Goal: Find specific page/section: Find specific page/section

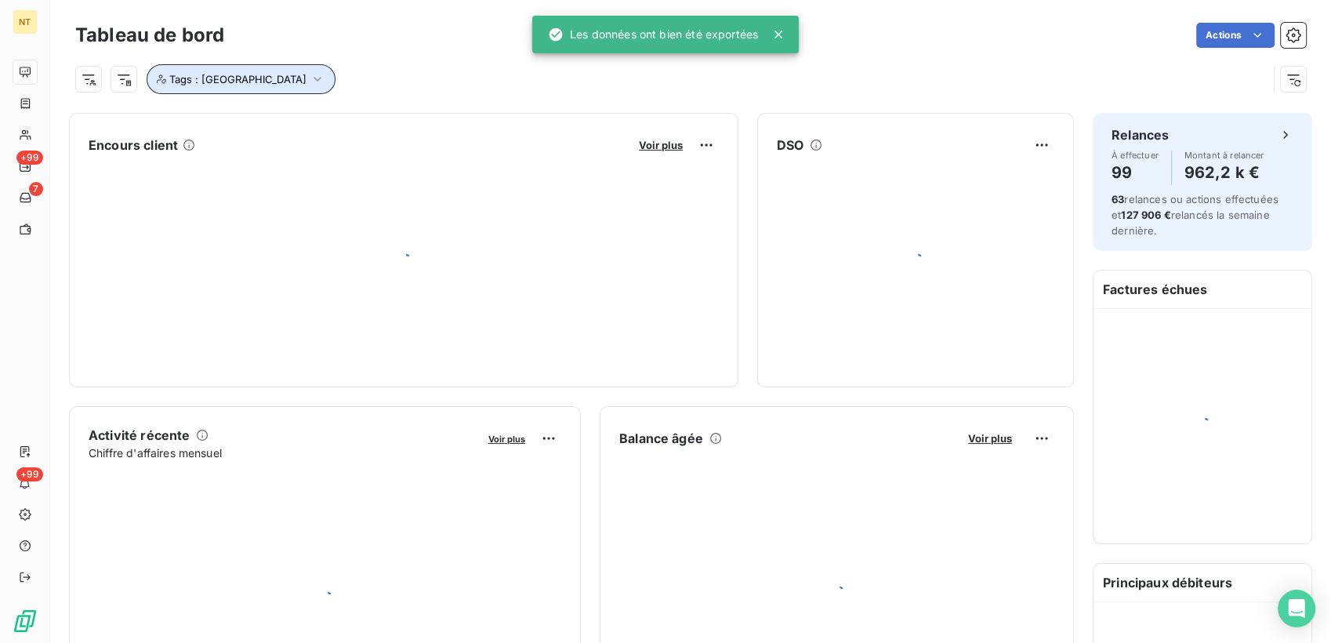
click at [310, 74] on icon "button" at bounding box center [318, 79] width 16 height 16
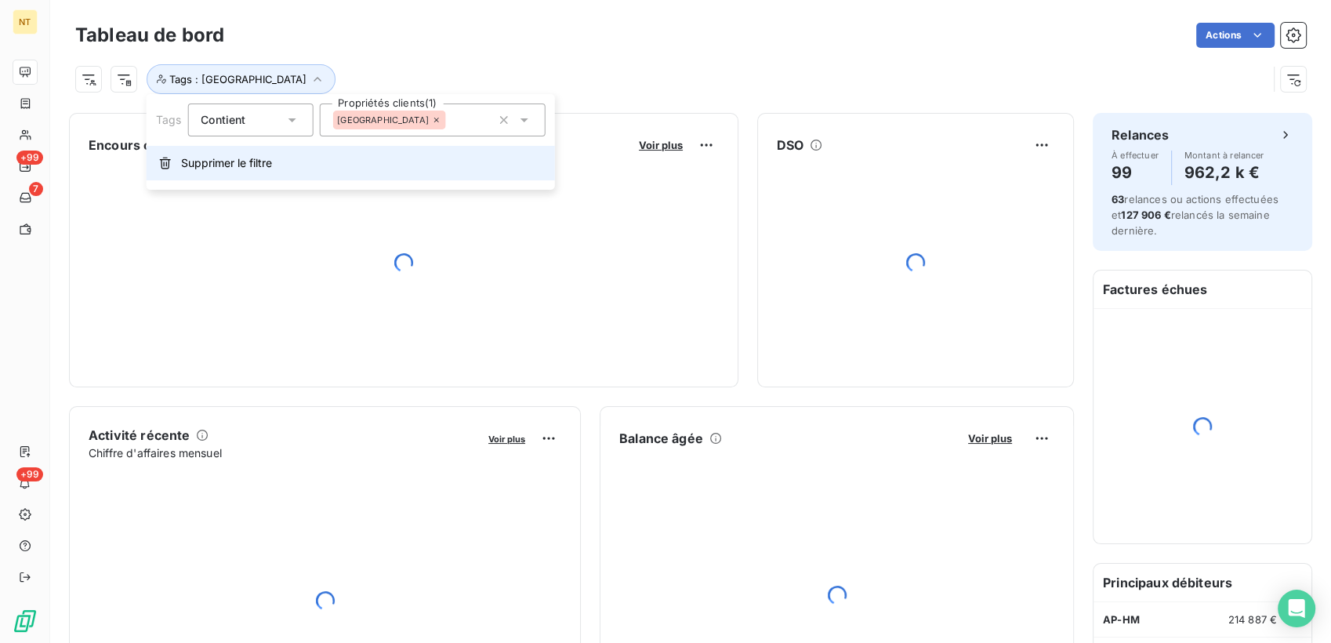
click at [248, 163] on span "Supprimer le filtre" at bounding box center [226, 163] width 91 height 16
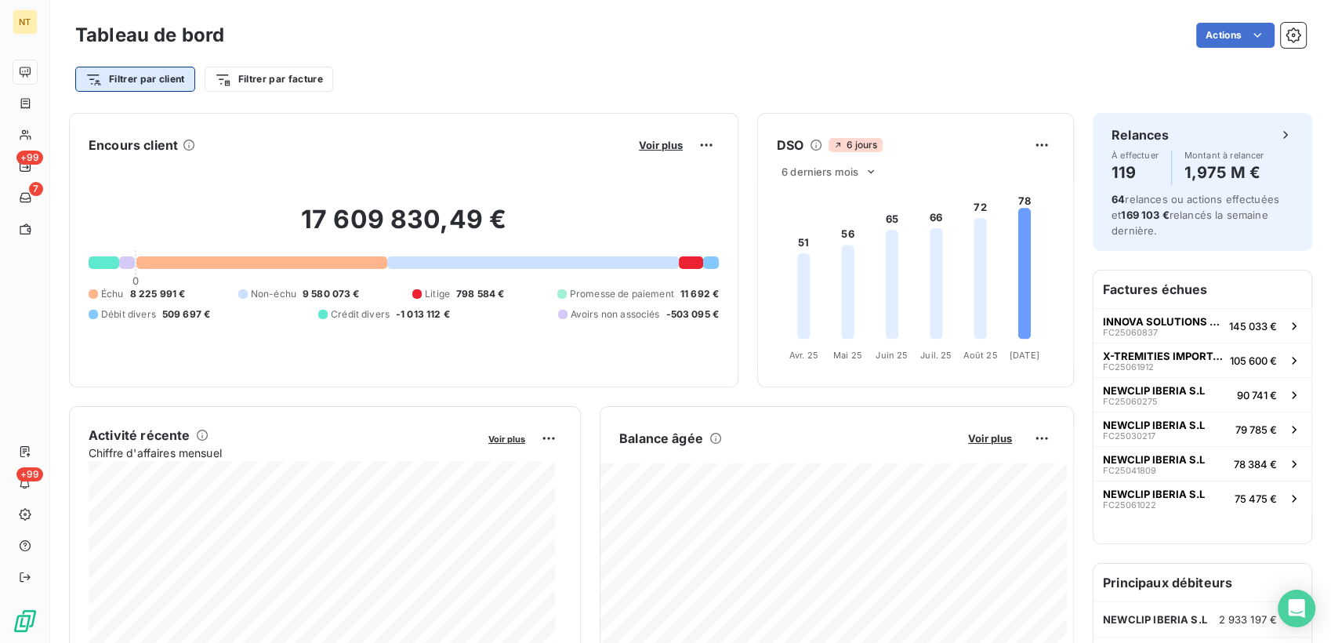
click at [150, 81] on html "NT +99 7 +99 Tableau de bord Actions Filtrer par client Filtrer par facture Enc…" at bounding box center [665, 321] width 1331 height 643
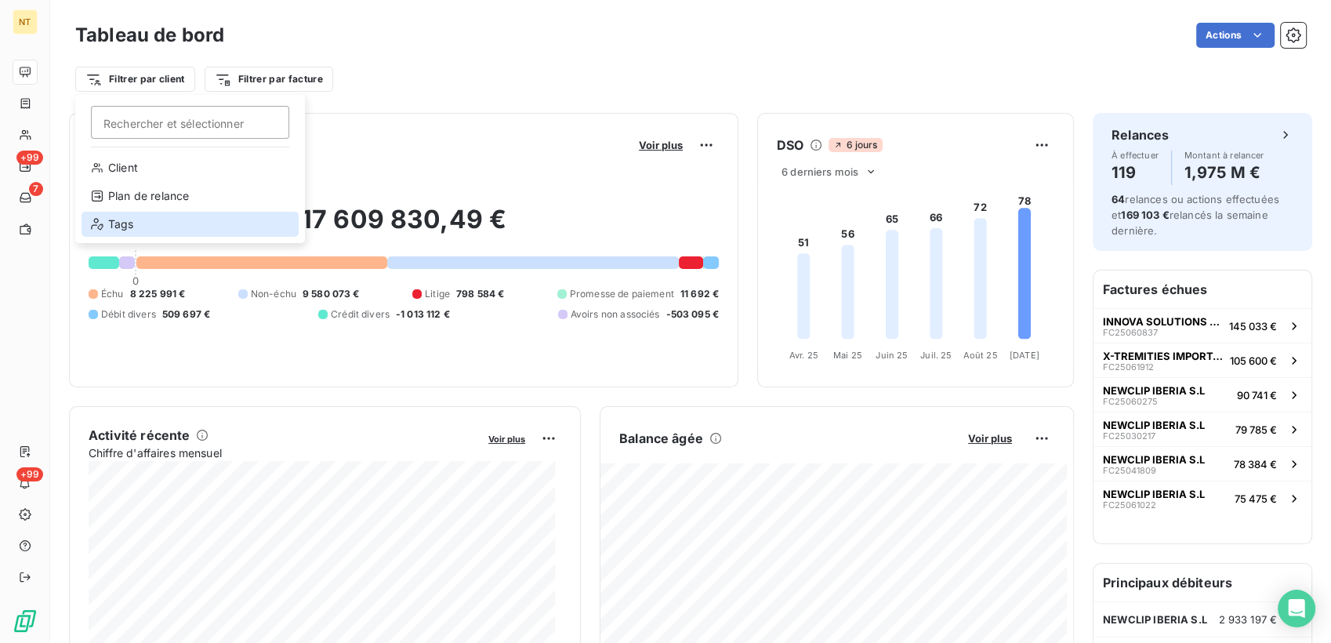
click at [132, 222] on div "Tags" at bounding box center [190, 224] width 217 height 25
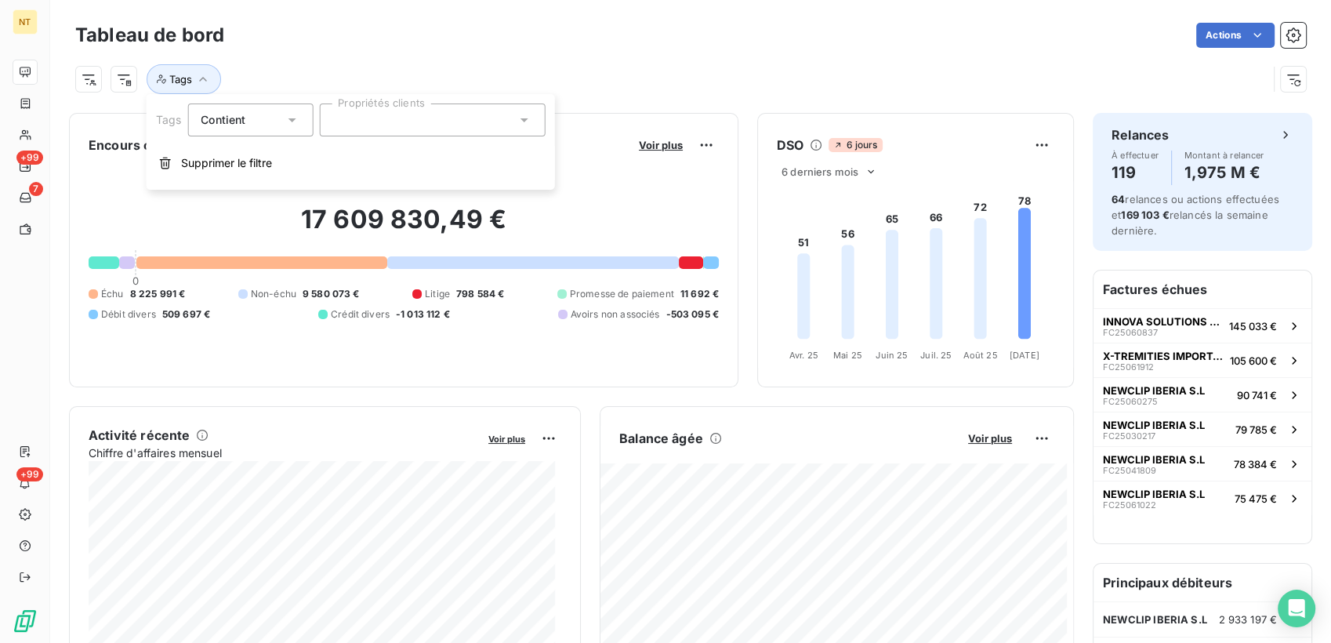
click at [401, 119] on div at bounding box center [432, 119] width 226 height 33
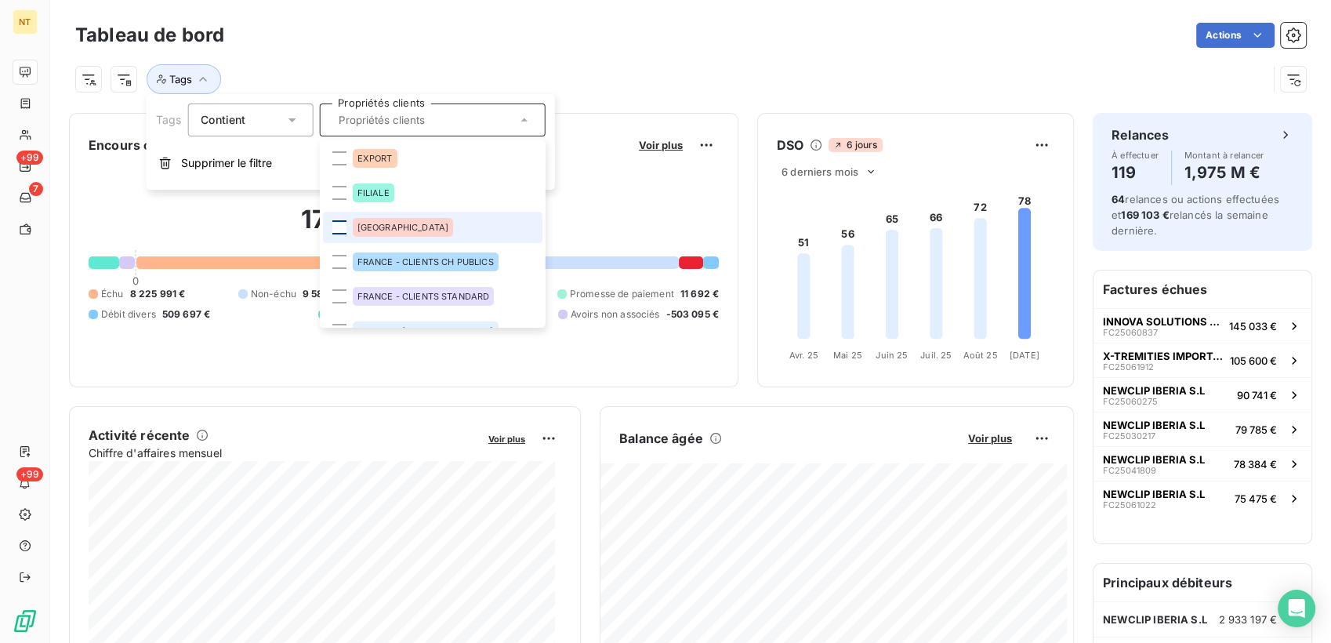
click at [333, 227] on div at bounding box center [339, 227] width 14 height 14
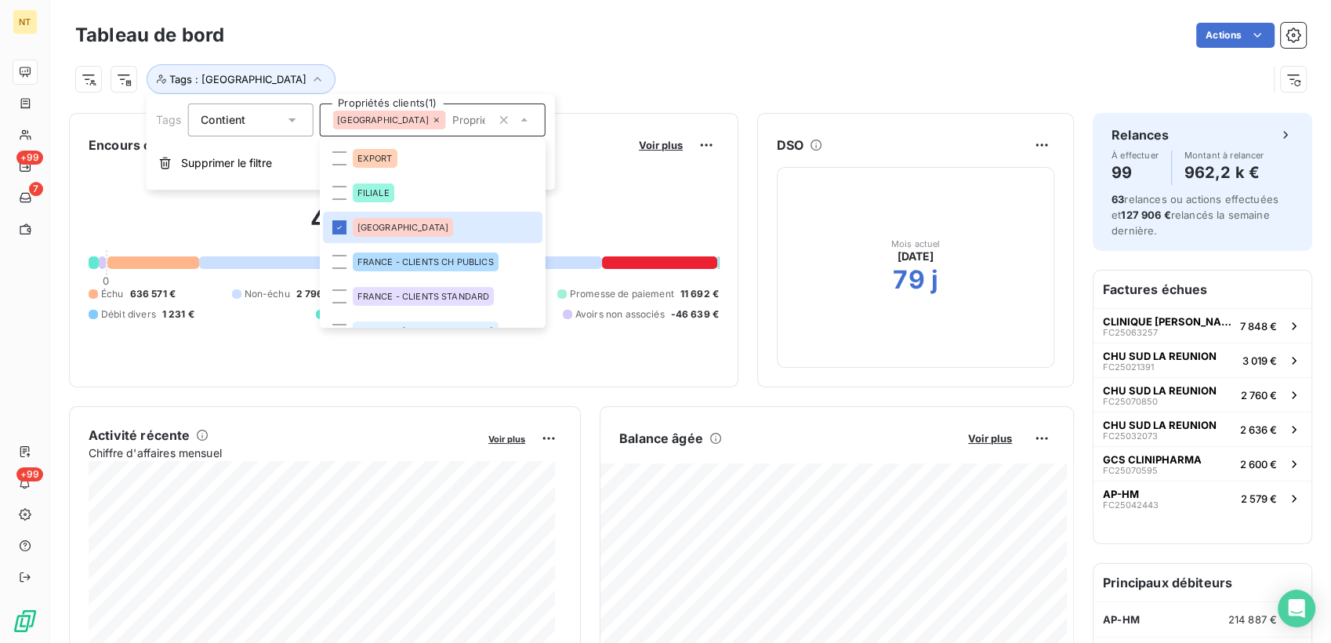
click at [516, 41] on div "Actions" at bounding box center [774, 35] width 1063 height 25
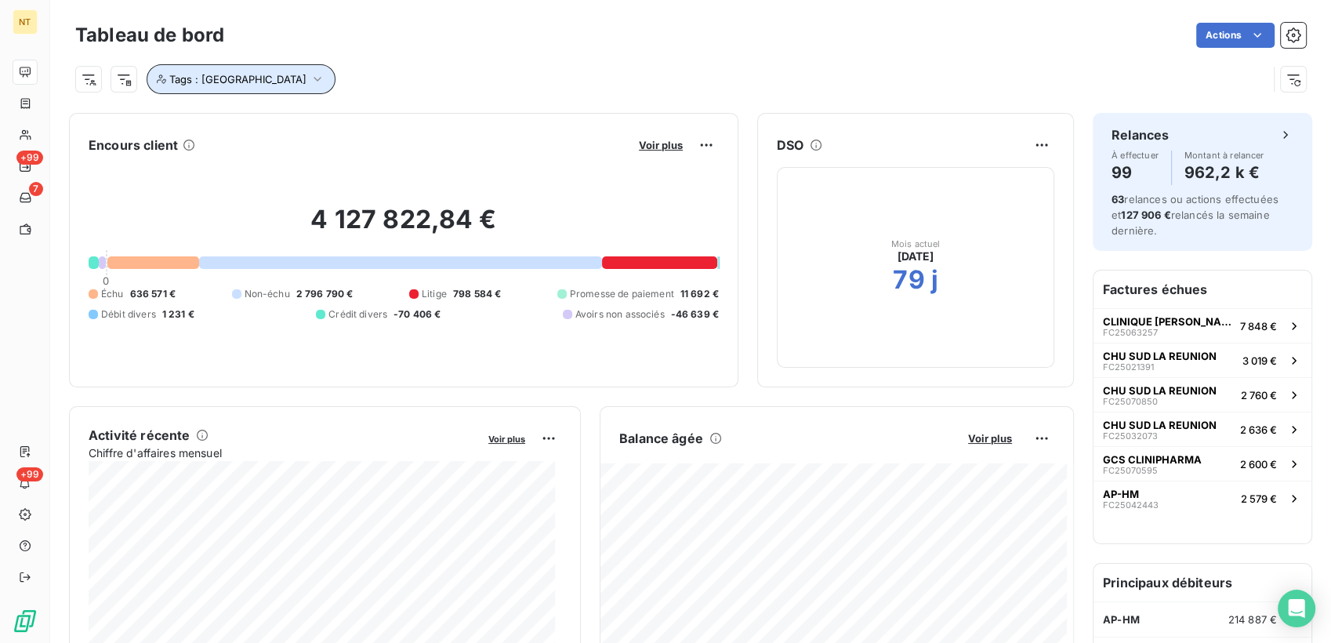
click at [310, 84] on icon "button" at bounding box center [318, 79] width 16 height 16
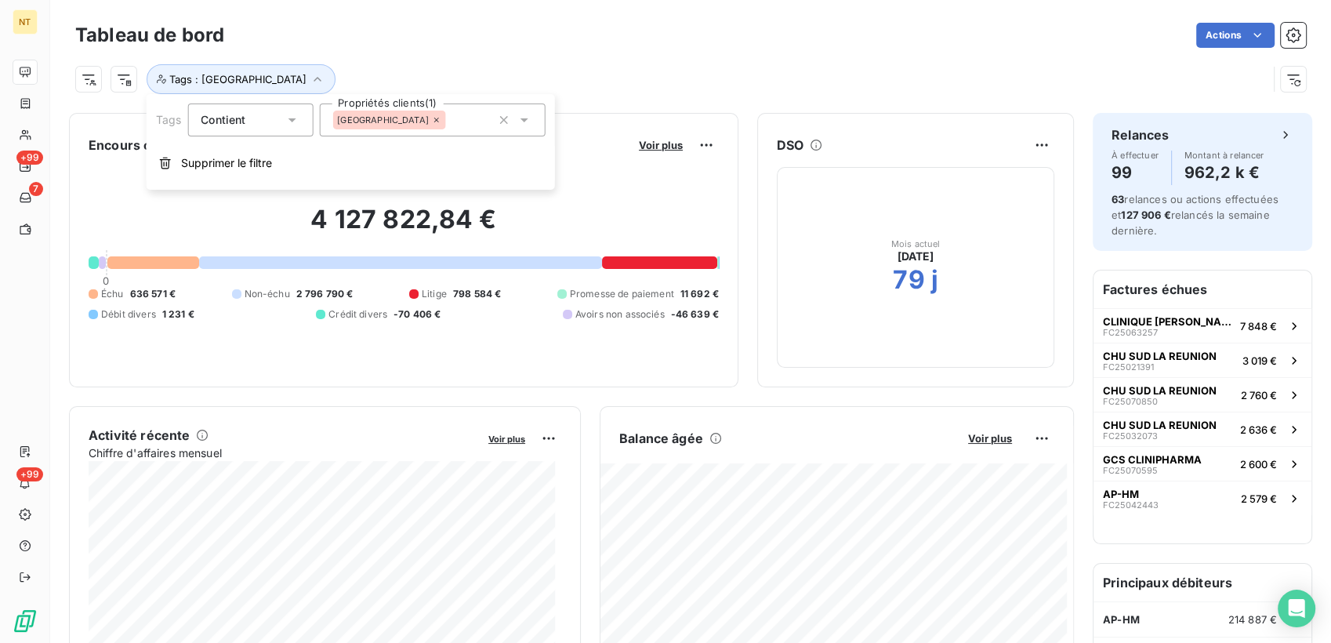
click at [432, 117] on icon at bounding box center [436, 119] width 9 height 9
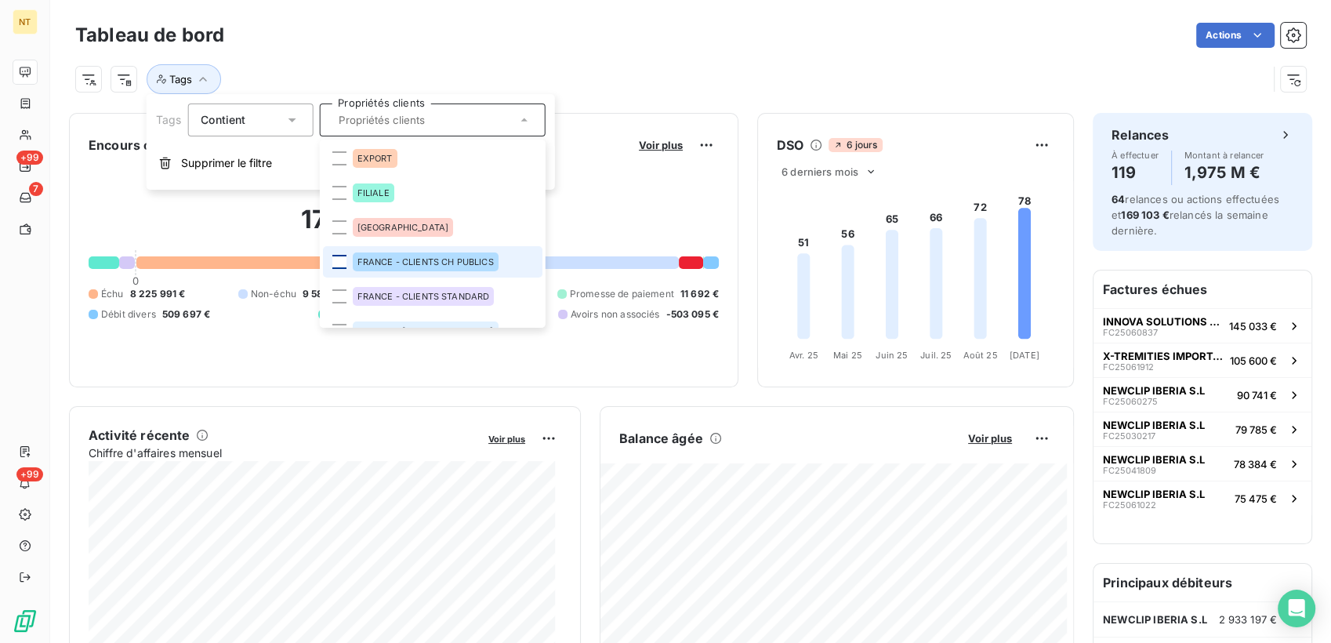
click at [339, 260] on div at bounding box center [339, 262] width 14 height 14
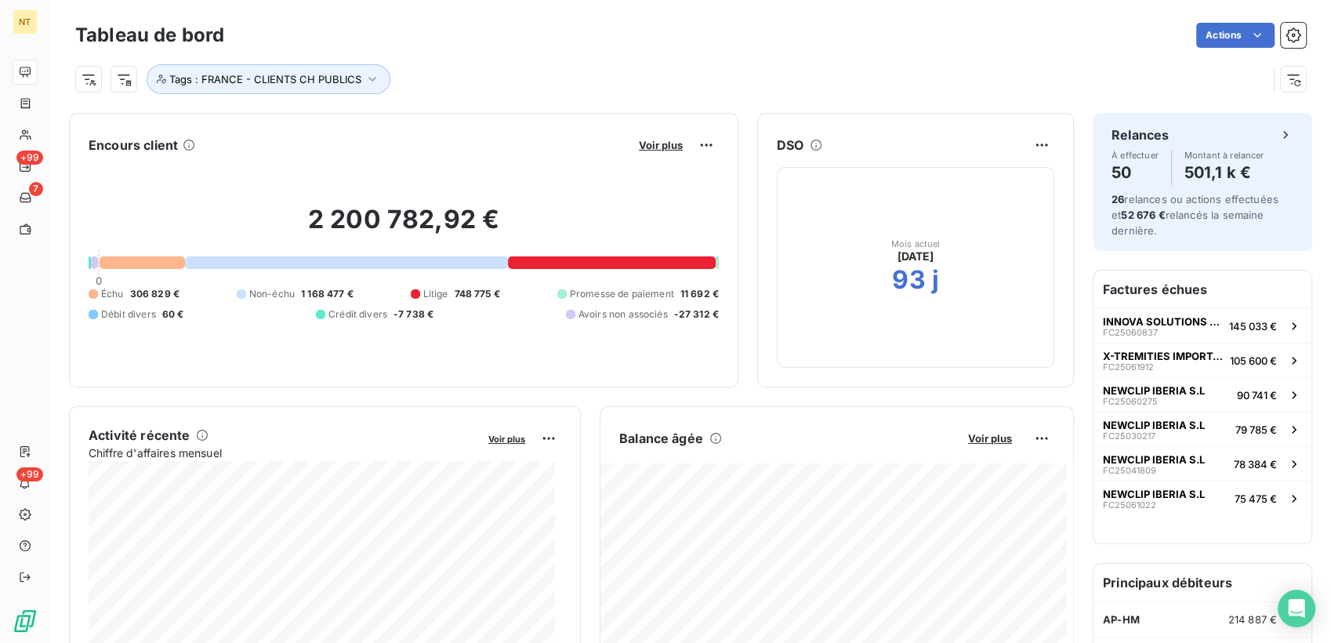
click at [576, 40] on div "Actions" at bounding box center [774, 35] width 1063 height 25
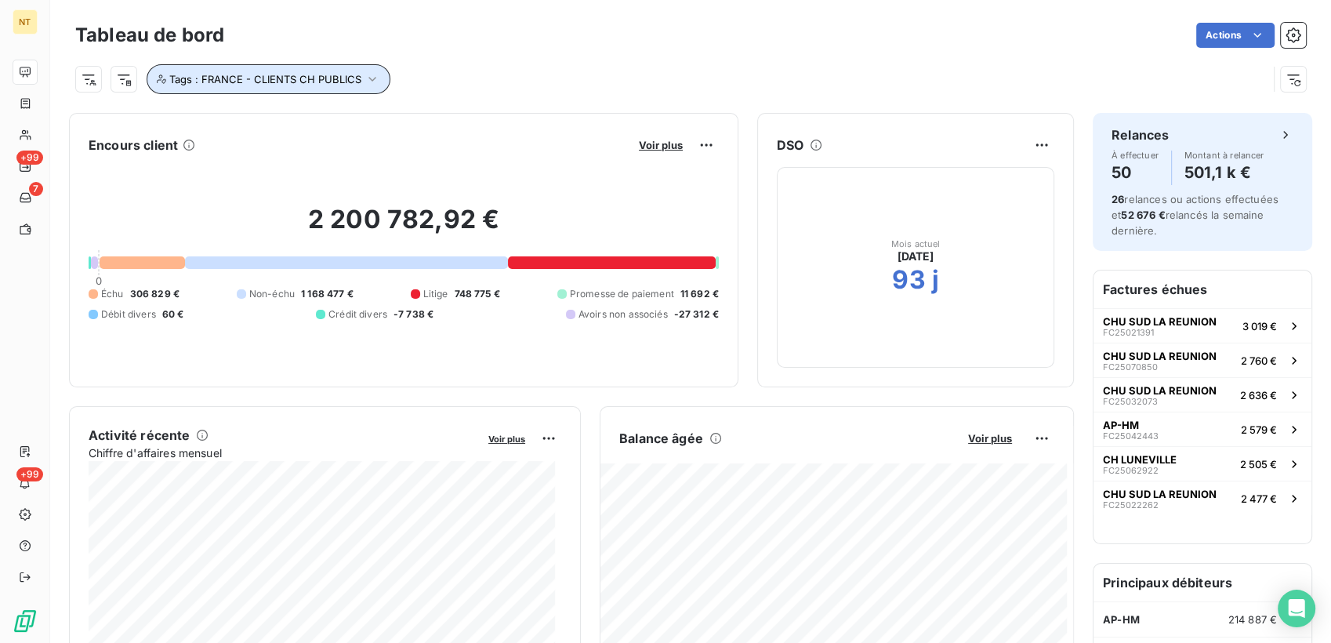
click at [361, 74] on button "Tags : FRANCE - CLIENTS CH PUBLICS" at bounding box center [269, 79] width 244 height 30
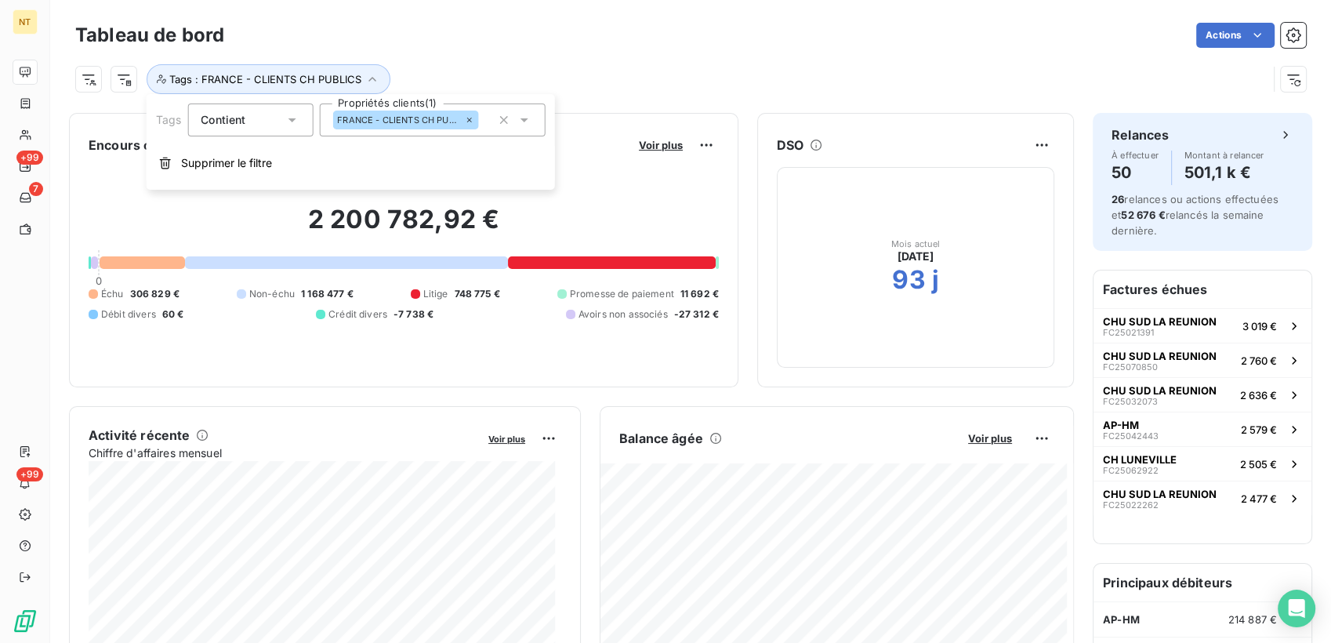
click at [469, 118] on icon at bounding box center [468, 119] width 9 height 9
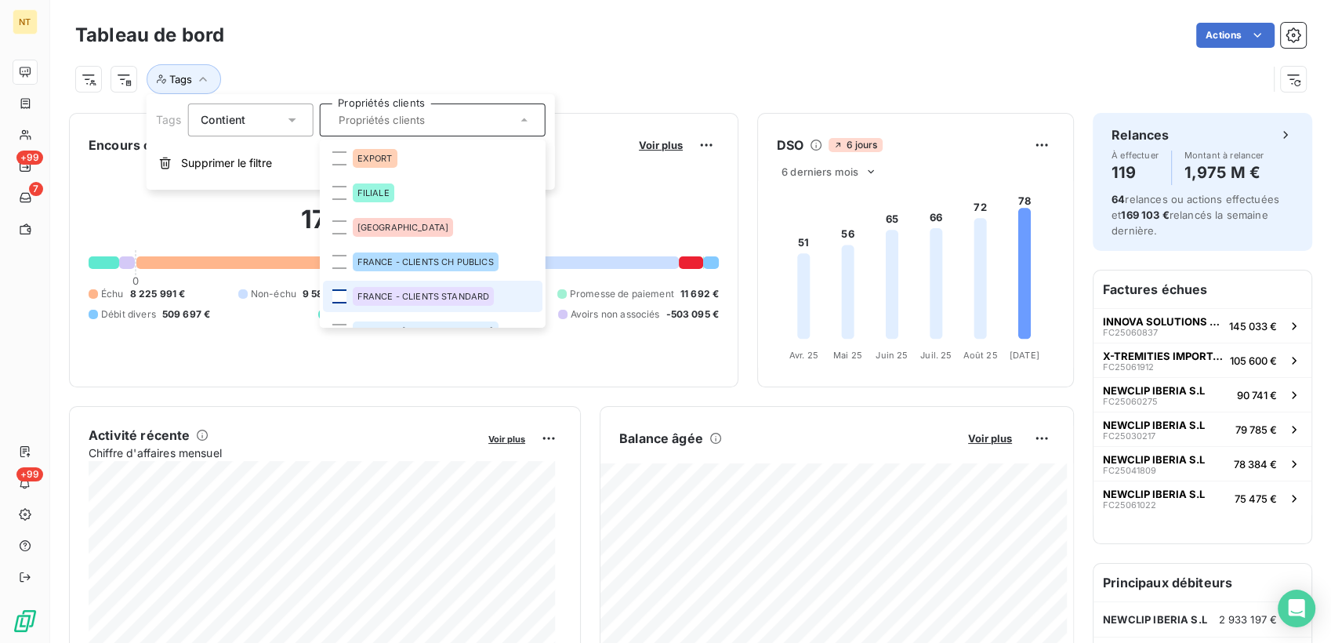
click at [338, 297] on div at bounding box center [339, 296] width 14 height 14
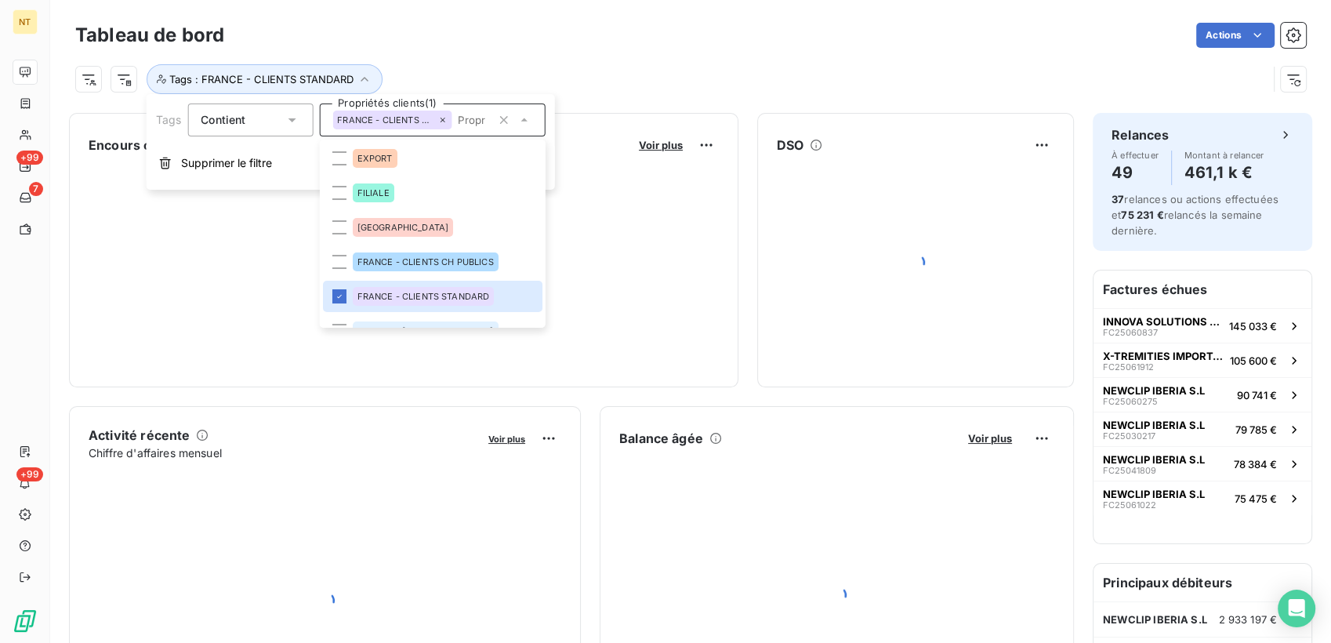
click at [613, 45] on div "Actions" at bounding box center [774, 35] width 1063 height 25
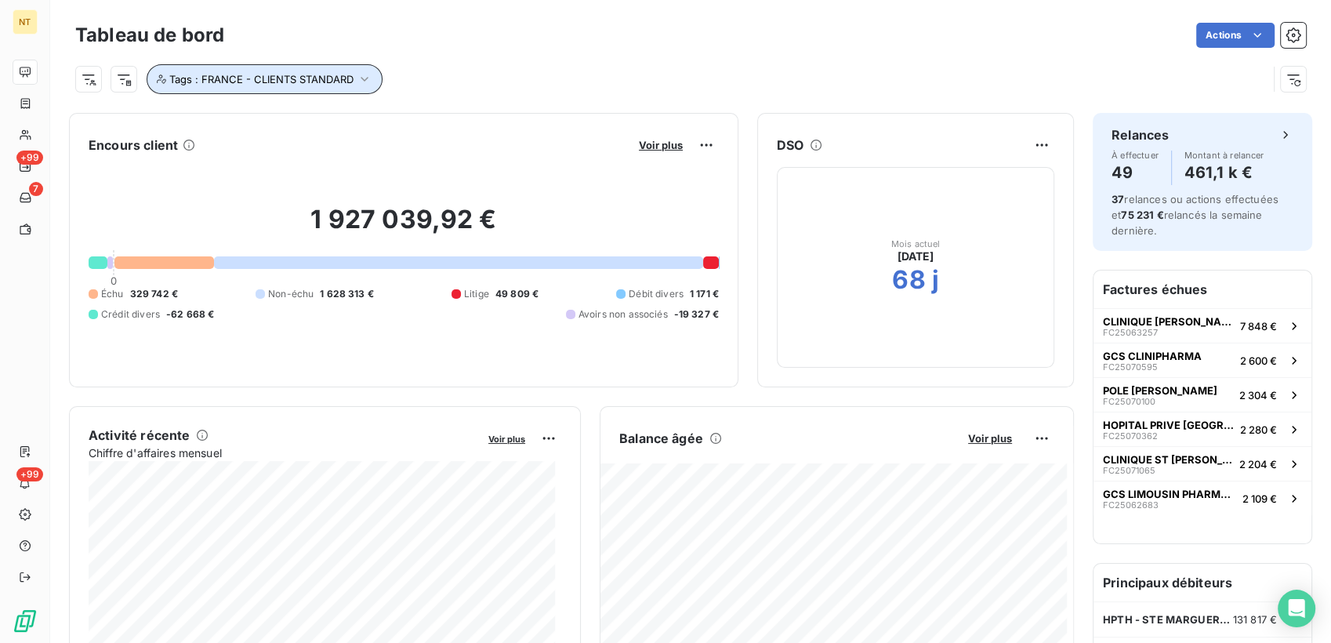
click at [374, 73] on button "Tags : FRANCE - CLIENTS STANDARD" at bounding box center [265, 79] width 236 height 30
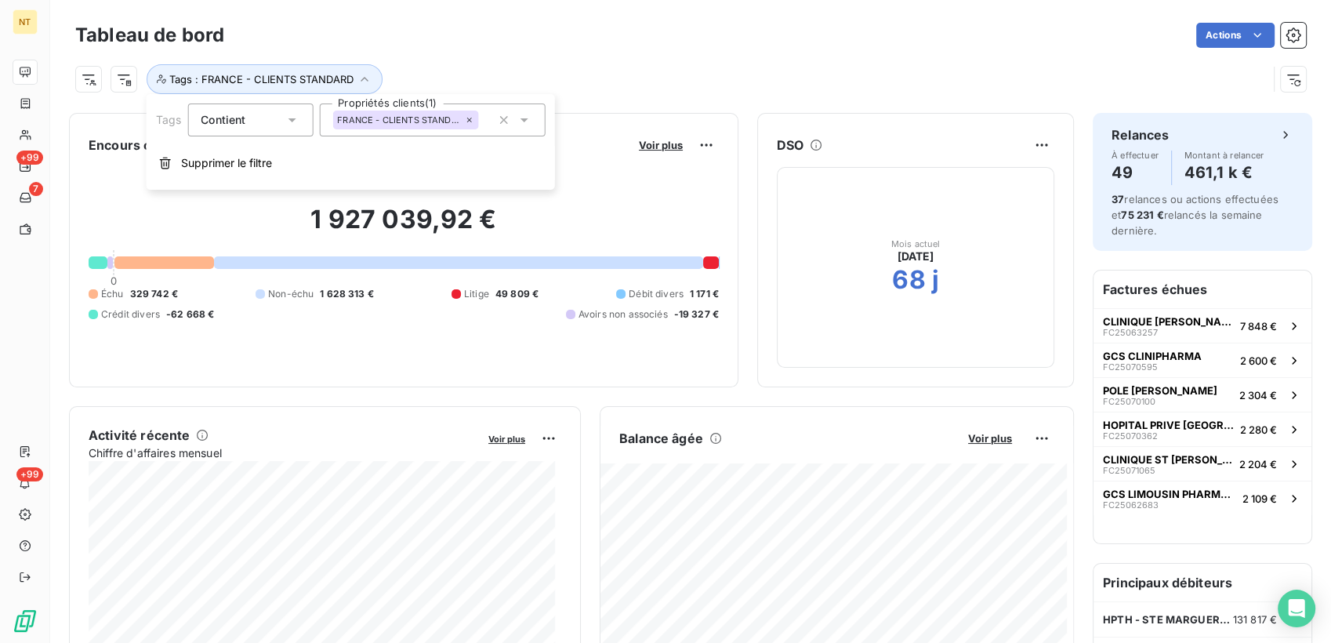
click at [468, 117] on icon at bounding box center [468, 119] width 9 height 9
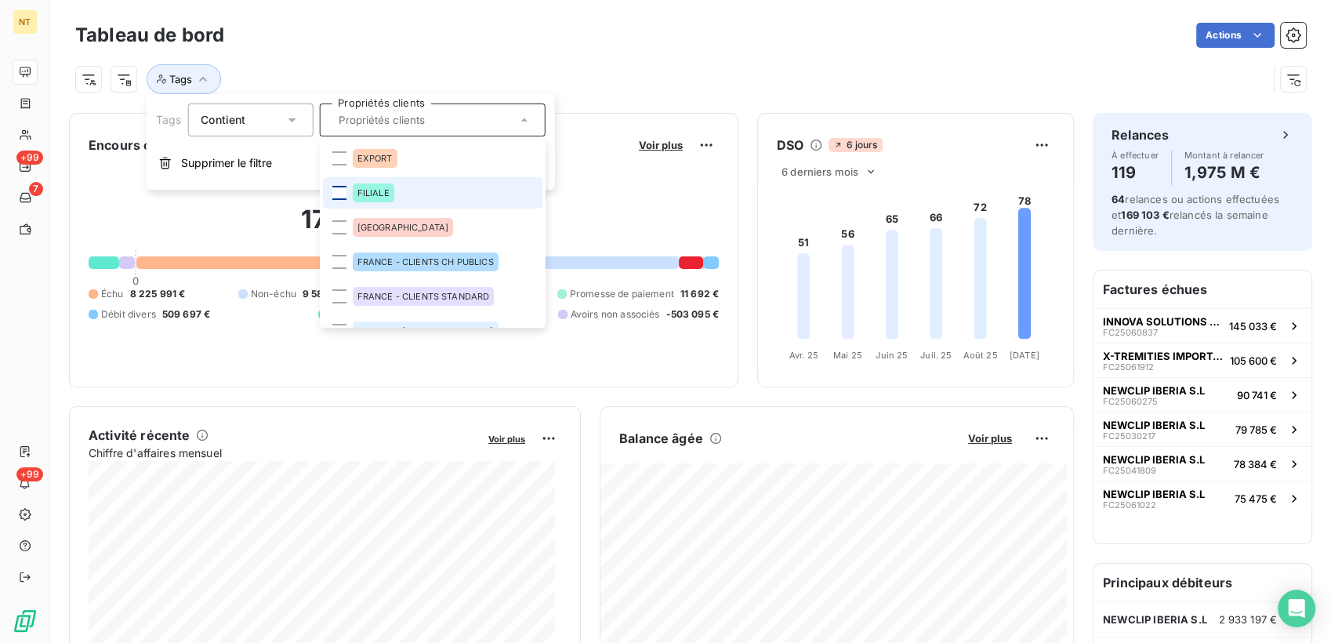
click at [345, 194] on div at bounding box center [339, 193] width 14 height 14
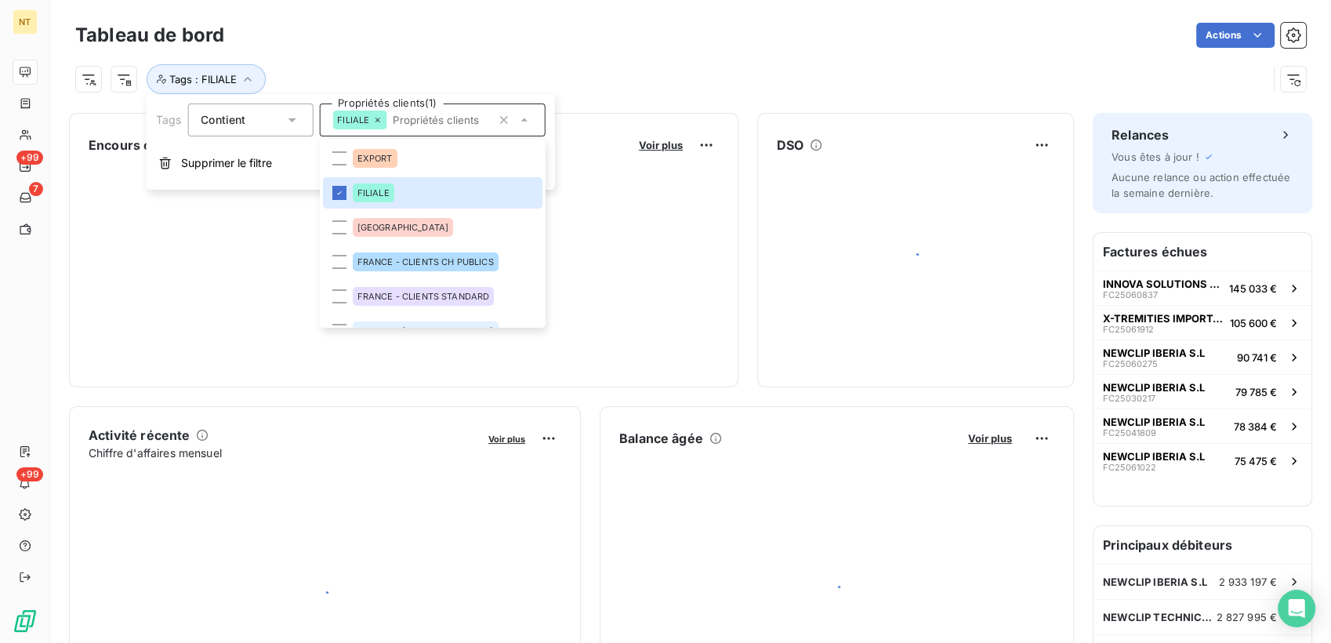
click at [573, 82] on div "Tags : FILIALE" at bounding box center [671, 79] width 1192 height 30
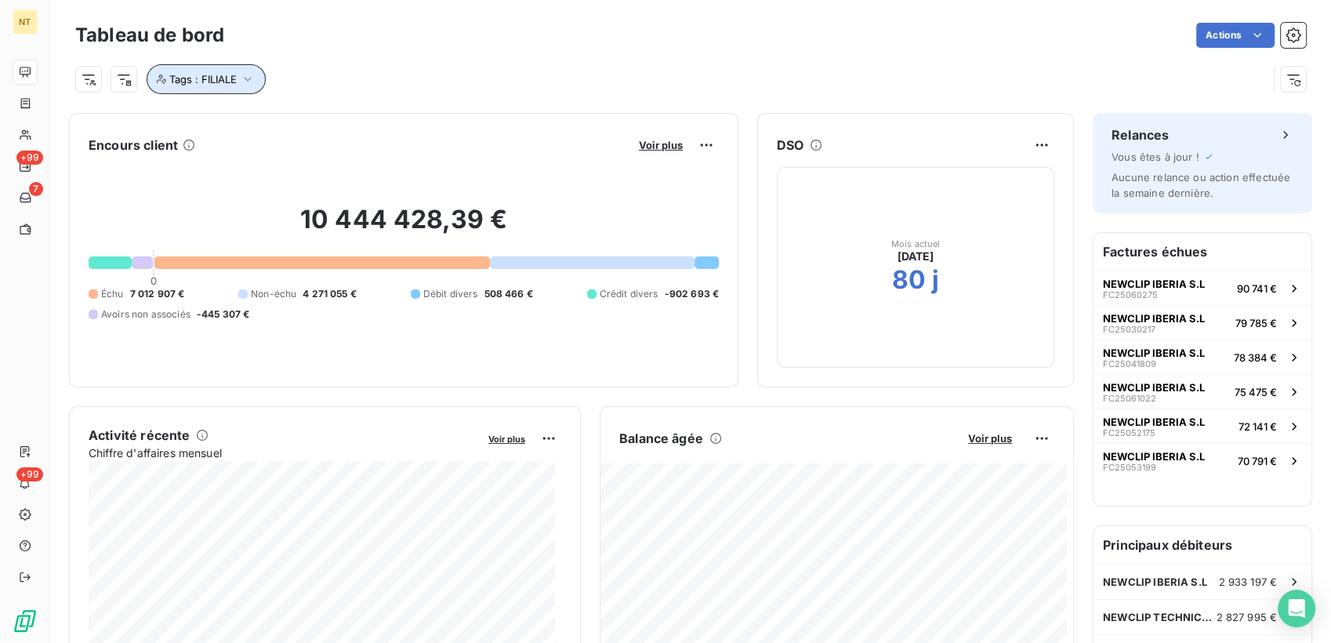
click at [245, 73] on icon "button" at bounding box center [248, 79] width 16 height 16
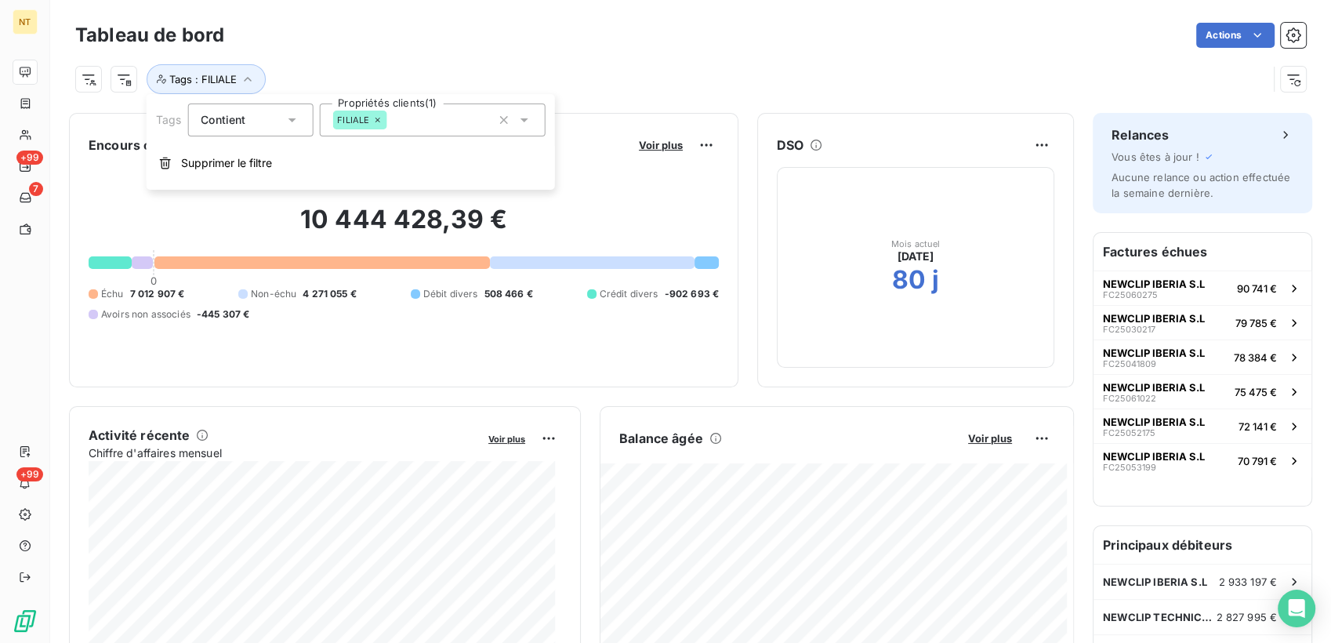
click at [381, 116] on div "FILIALE" at bounding box center [359, 120] width 54 height 19
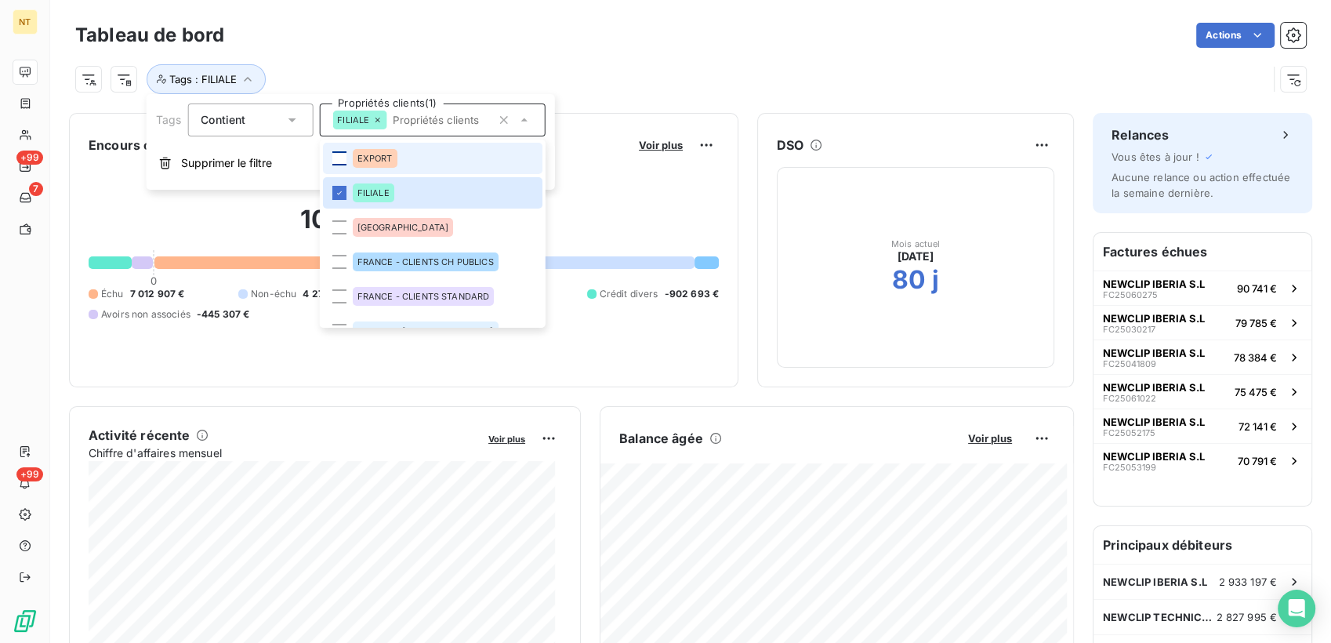
click at [339, 163] on div at bounding box center [339, 158] width 14 height 14
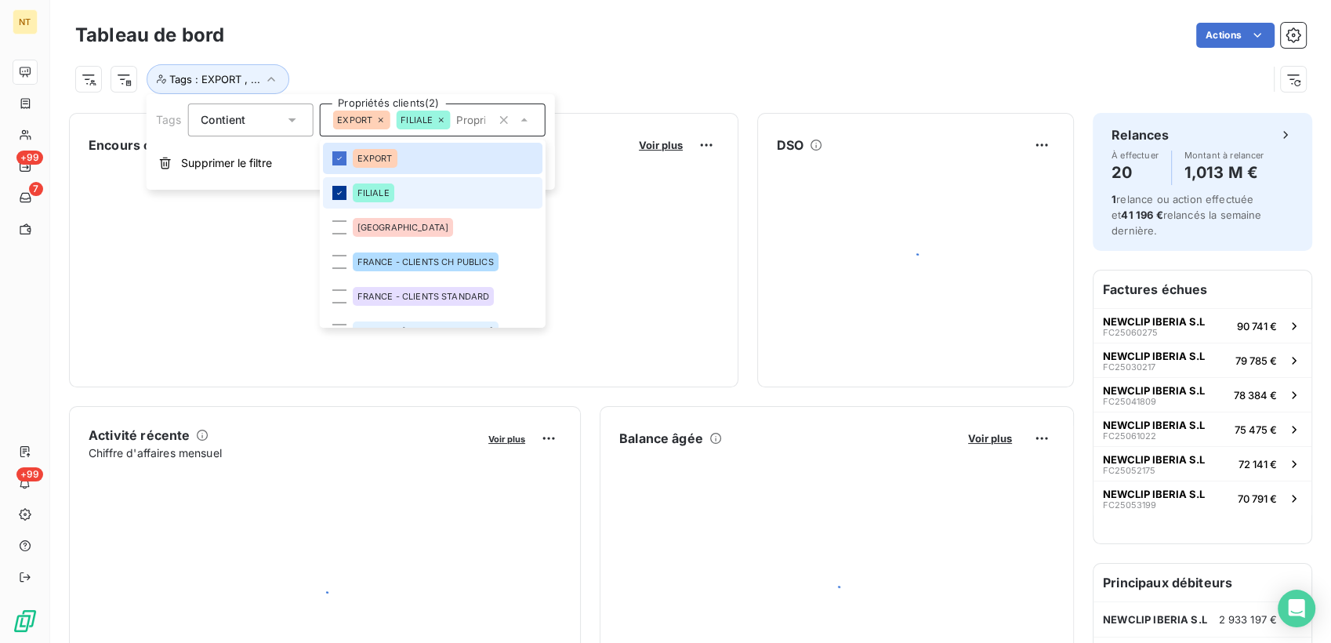
click at [339, 197] on icon at bounding box center [338, 192] width 9 height 9
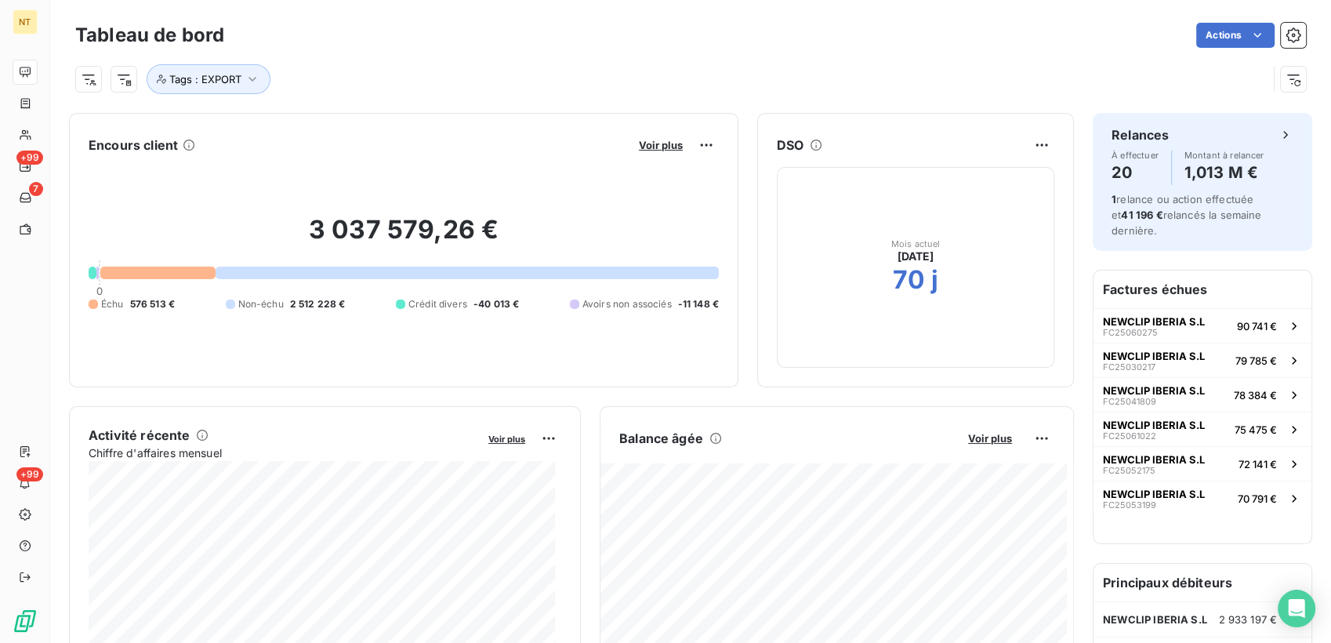
click at [524, 60] on div "Tags : EXPORT" at bounding box center [690, 73] width 1231 height 42
click at [232, 79] on span "Tags : EXPORT" at bounding box center [205, 79] width 72 height 13
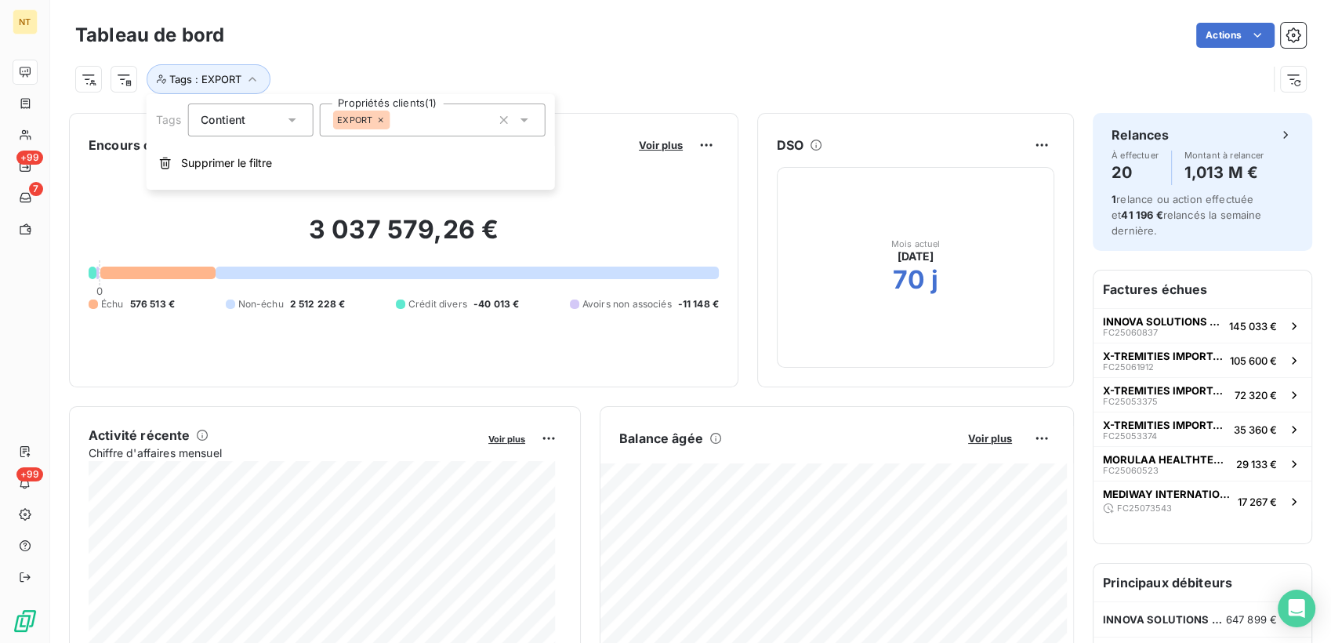
click at [376, 120] on icon at bounding box center [379, 119] width 9 height 9
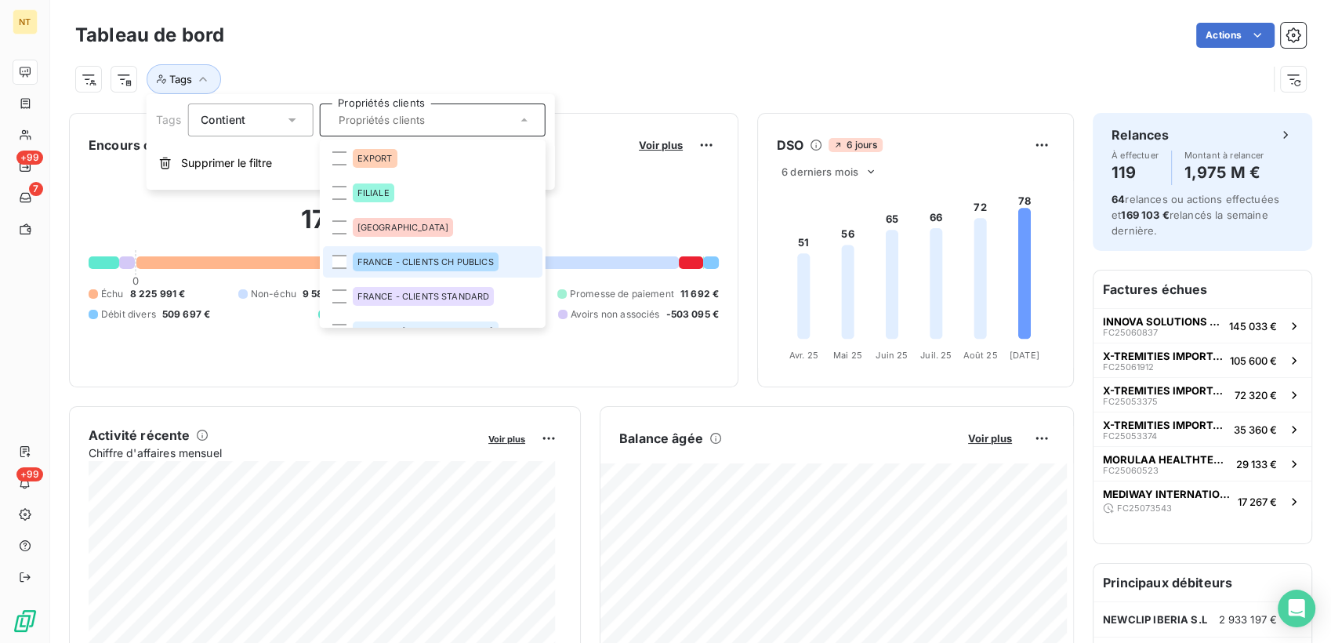
click at [347, 259] on li "FRANCE - CLIENTS CH PUBLICS" at bounding box center [431, 261] width 219 height 31
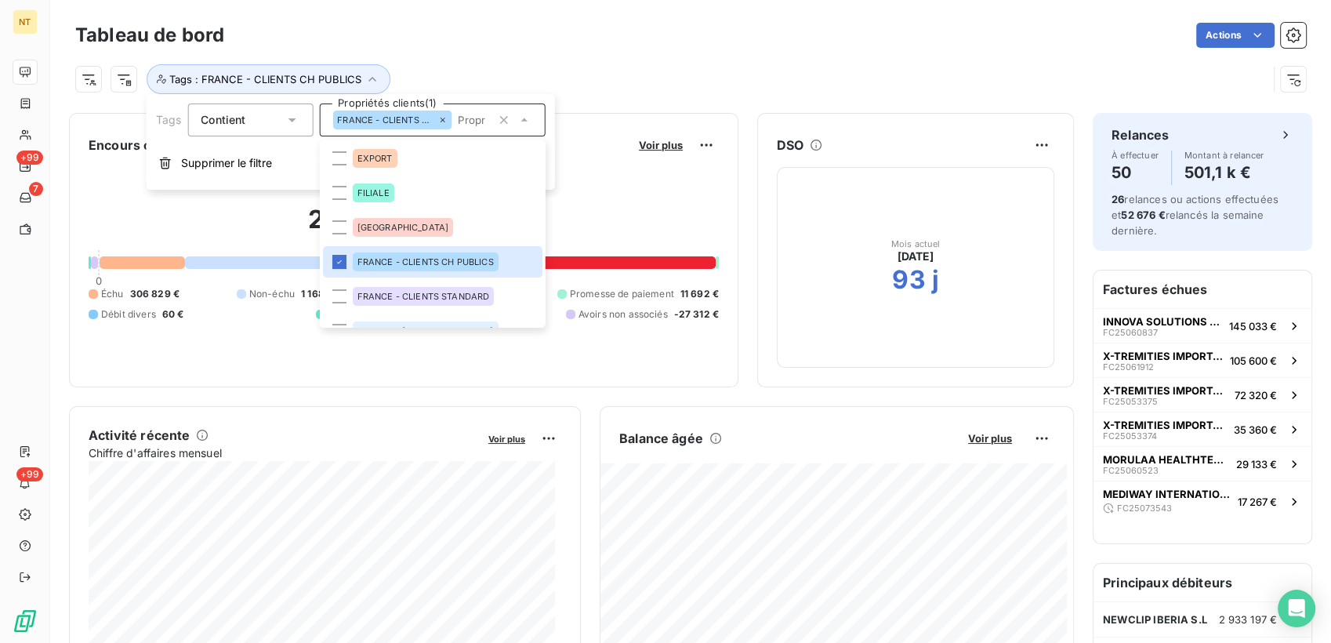
click at [687, 78] on div "Tags : FRANCE - CLIENTS CH PUBLICS" at bounding box center [671, 79] width 1192 height 30
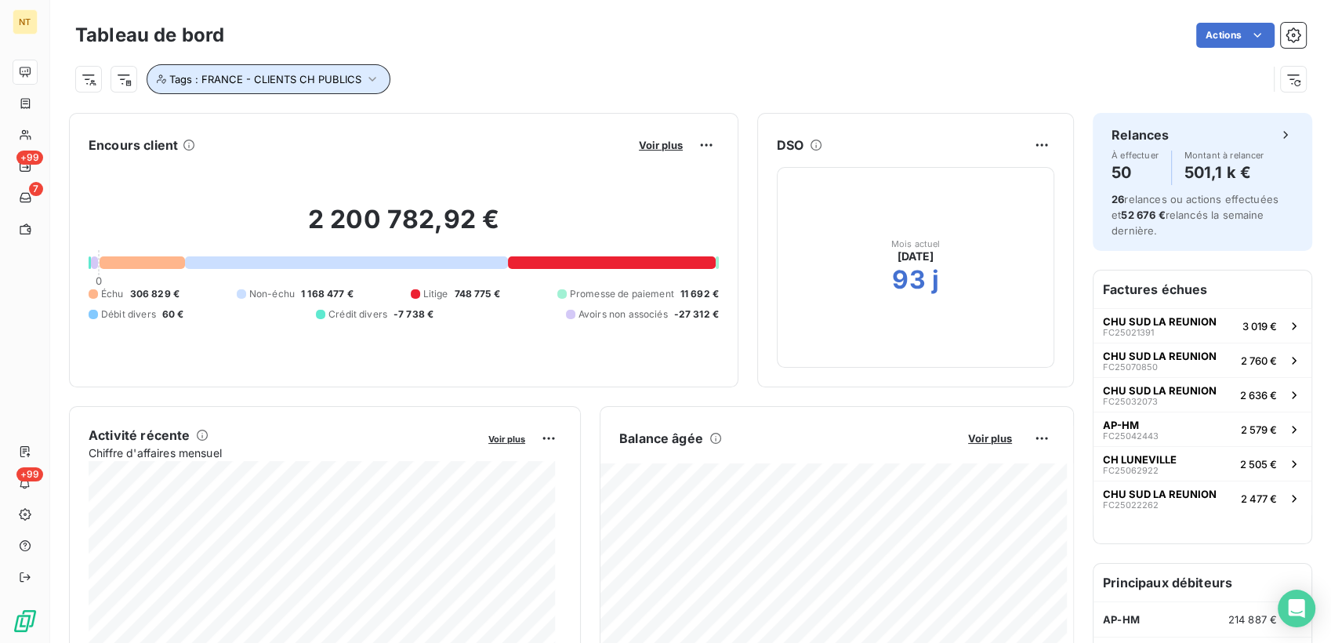
click at [364, 73] on icon "button" at bounding box center [372, 79] width 16 height 16
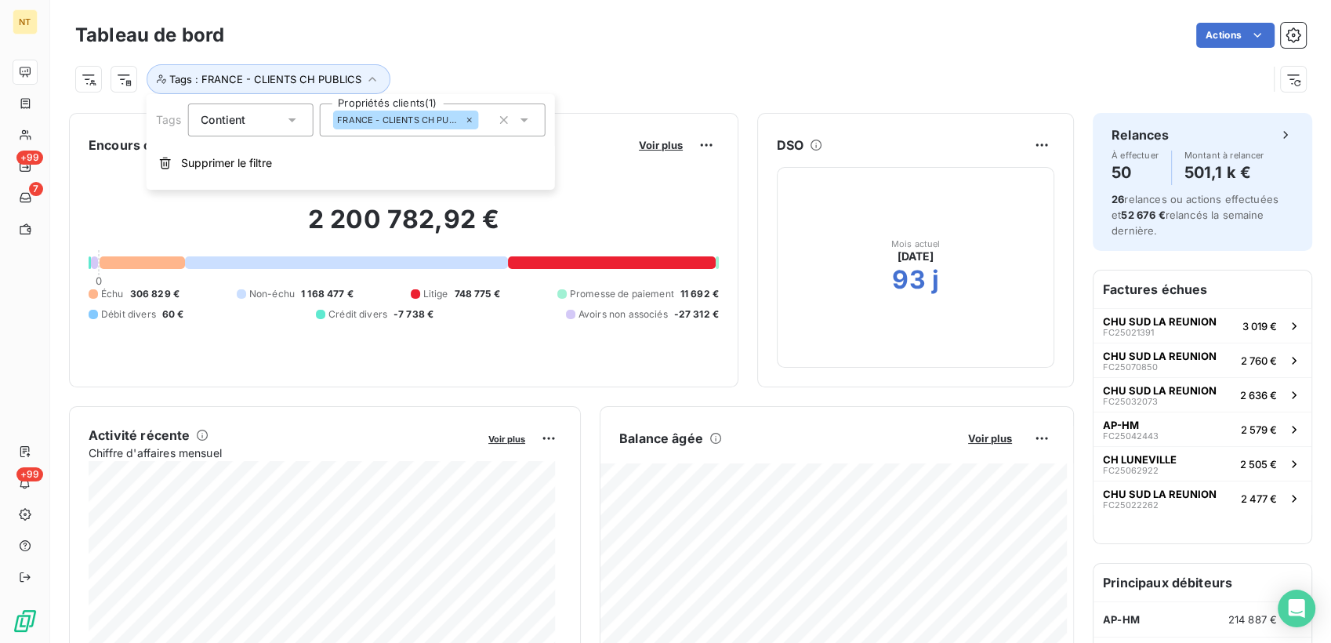
click at [466, 118] on icon at bounding box center [468, 119] width 9 height 9
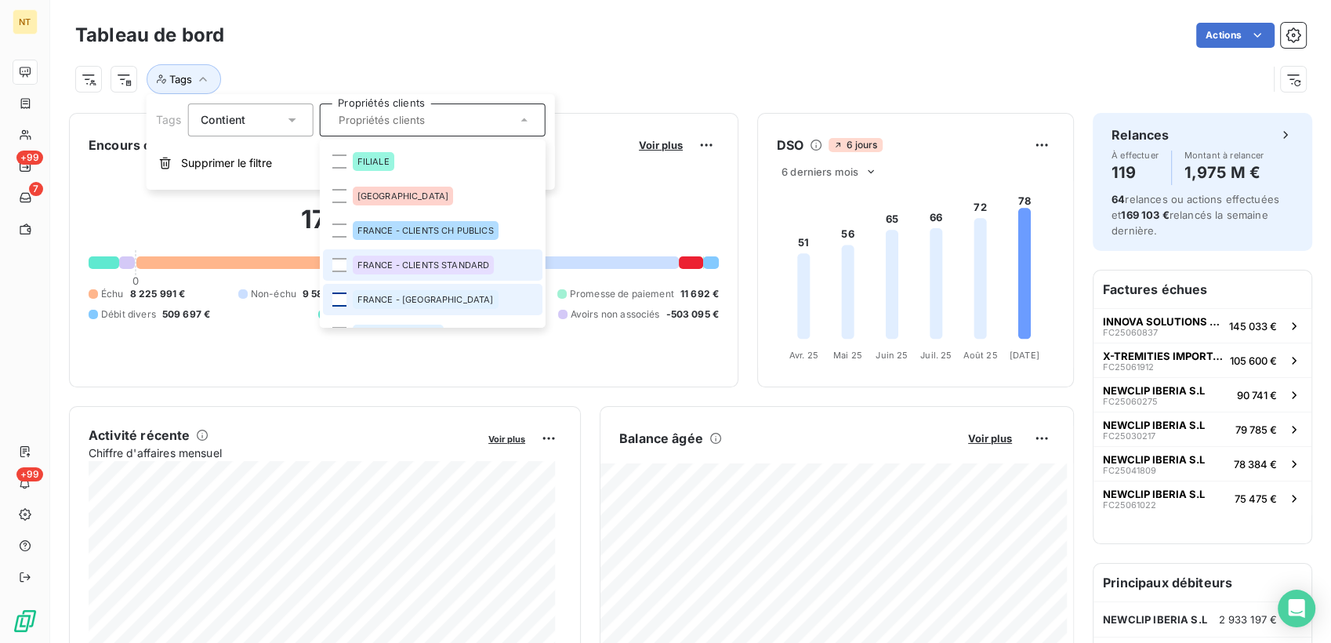
scroll to position [56, 0]
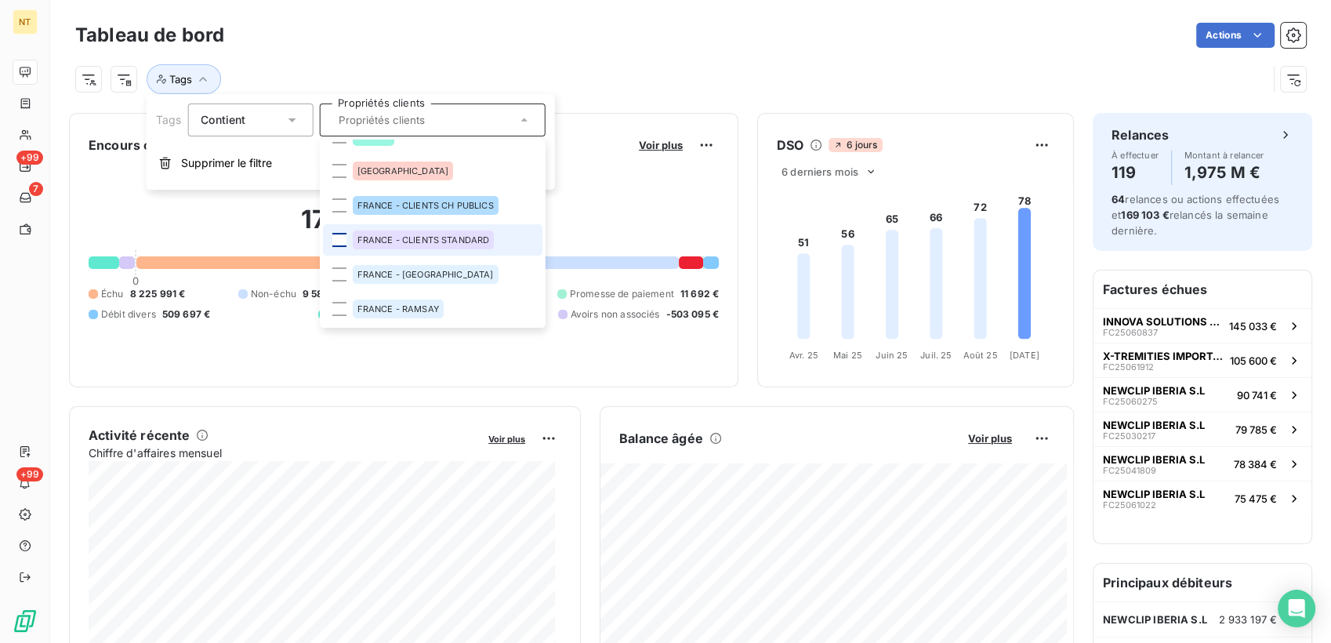
click at [342, 242] on div at bounding box center [339, 240] width 14 height 14
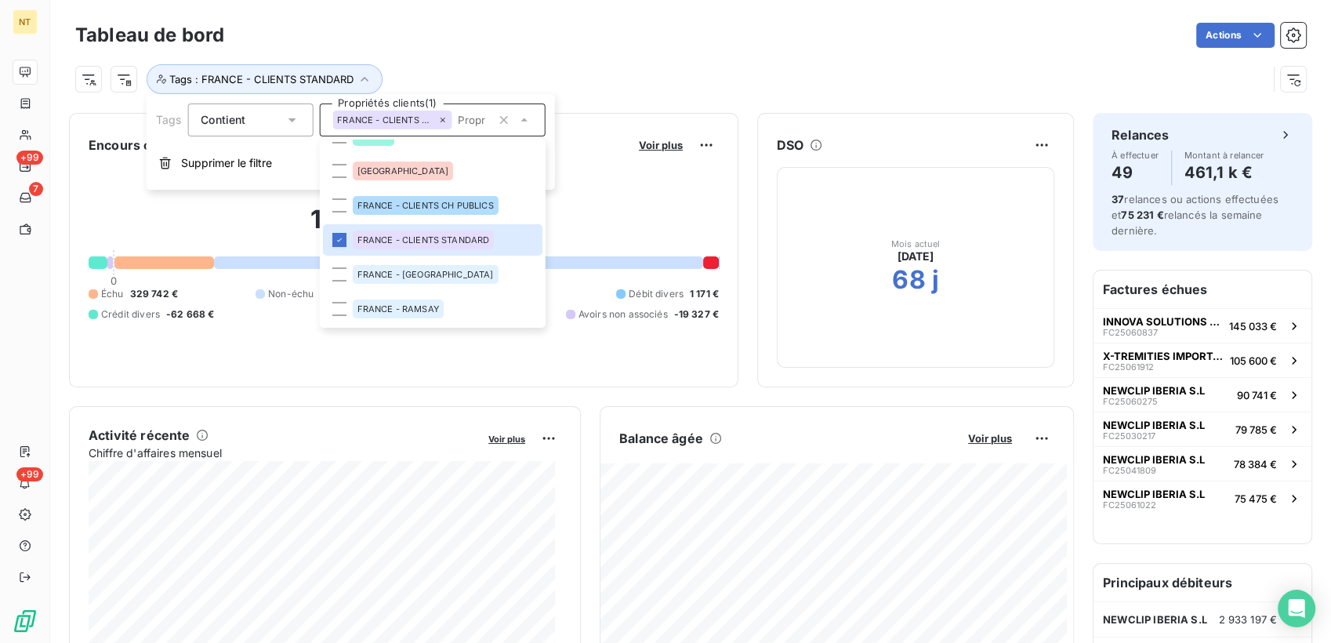
click at [775, 49] on div "Tableau de bord Actions" at bounding box center [690, 35] width 1231 height 33
